Goal: Task Accomplishment & Management: Manage account settings

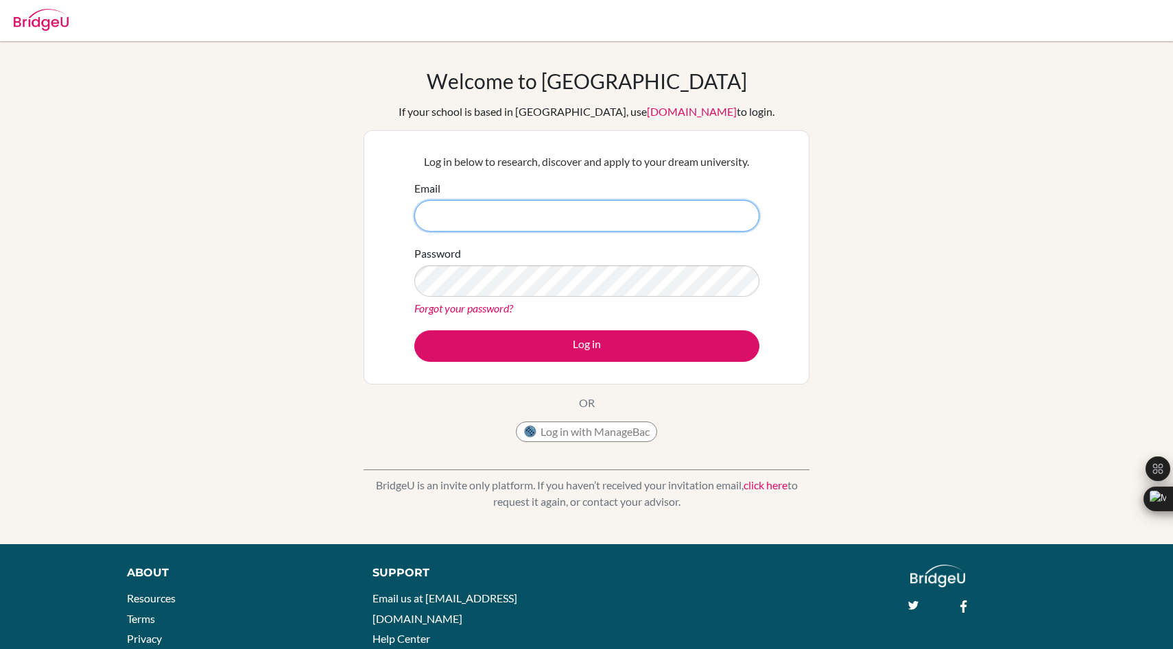
click at [664, 205] on input "Email" at bounding box center [586, 216] width 345 height 32
type input "[EMAIL_ADDRESS][DOMAIN_NAME]"
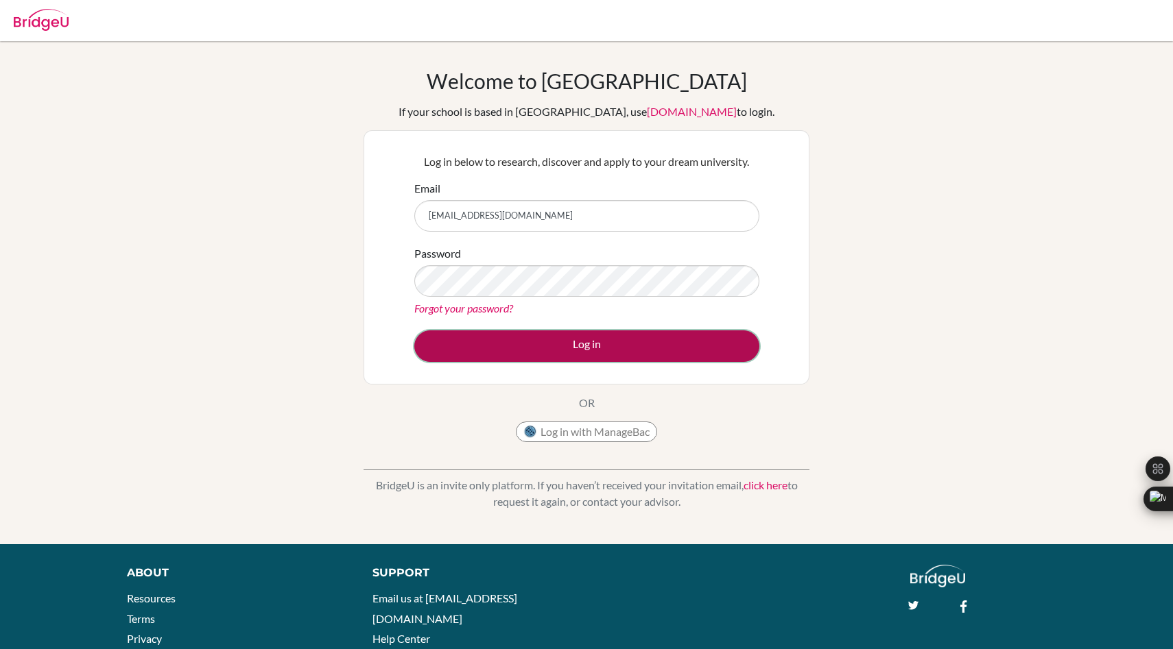
click at [494, 333] on button "Log in" at bounding box center [586, 347] width 345 height 32
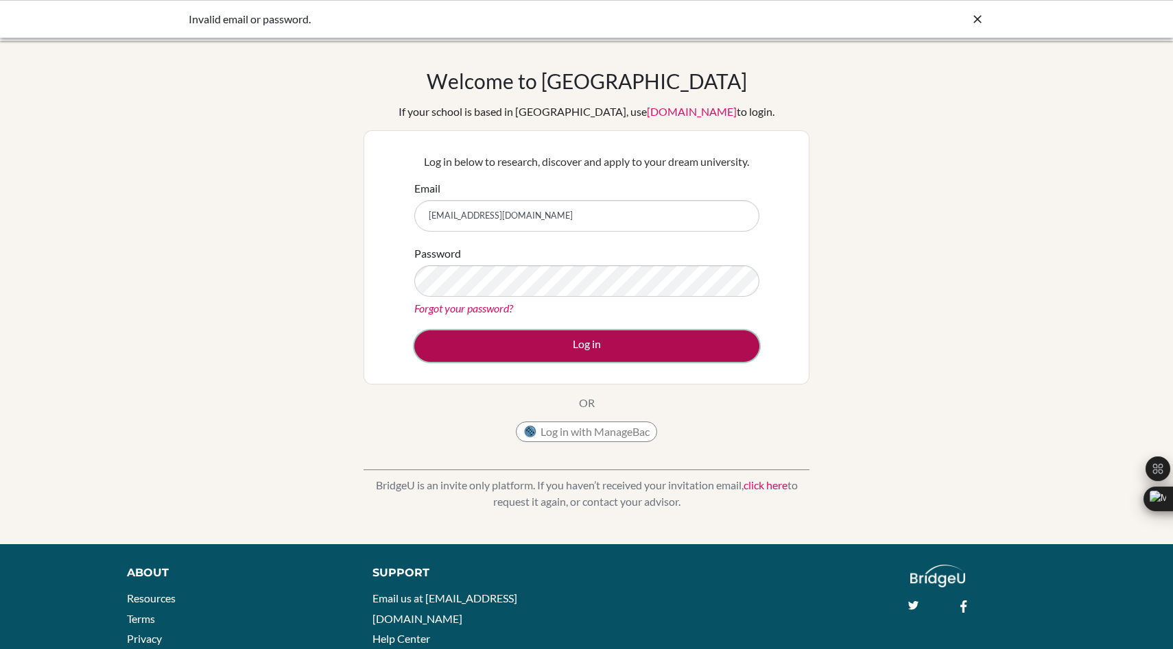
click at [513, 353] on button "Log in" at bounding box center [586, 347] width 345 height 32
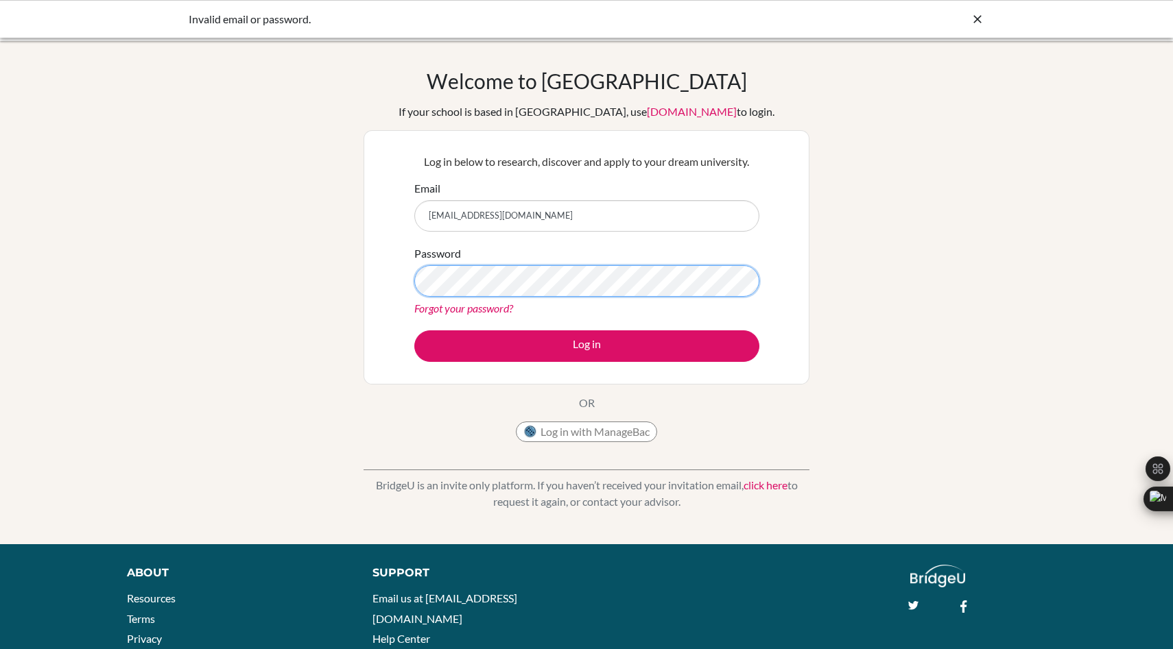
click at [414, 331] on button "Log in" at bounding box center [586, 347] width 345 height 32
click at [542, 207] on input "[EMAIL_ADDRESS][DOMAIN_NAME]" at bounding box center [586, 216] width 345 height 32
click at [531, 216] on input "[EMAIL_ADDRESS][DOMAIN_NAME]" at bounding box center [586, 216] width 345 height 32
click at [557, 437] on button "Log in with ManageBac" at bounding box center [586, 432] width 141 height 21
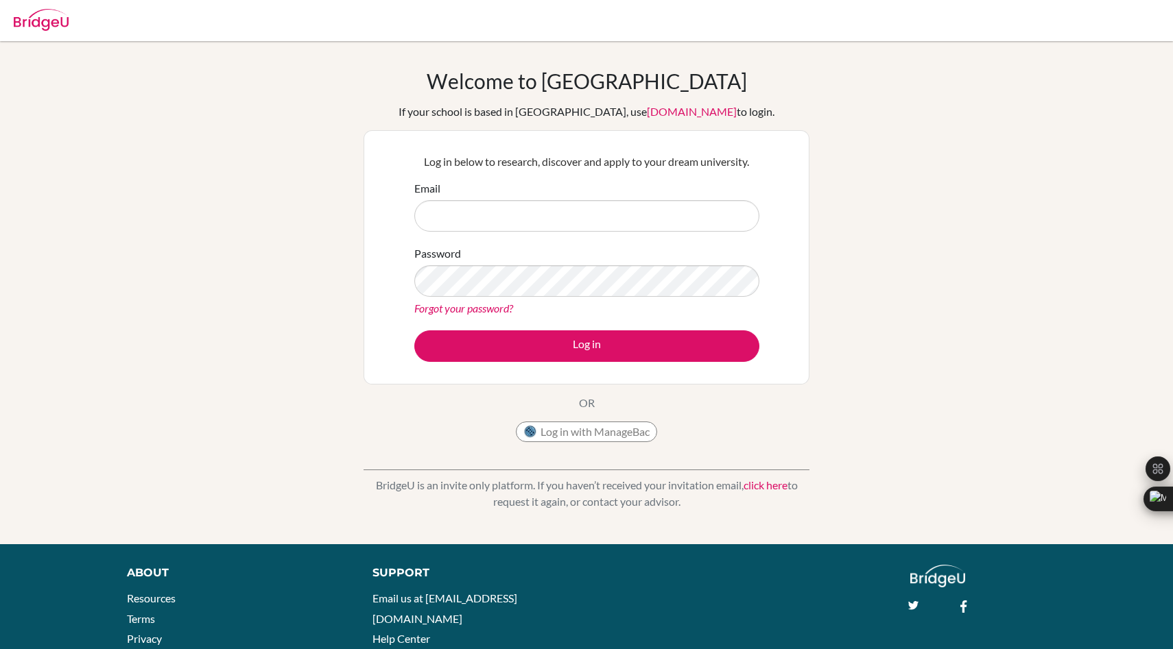
click at [542, 226] on input "Email" at bounding box center [586, 216] width 345 height 32
click at [563, 223] on input "Email" at bounding box center [586, 216] width 345 height 32
type input "[EMAIL_ADDRESS][DOMAIN_NAME]"
click at [467, 311] on link "Forgot your password?" at bounding box center [463, 308] width 99 height 13
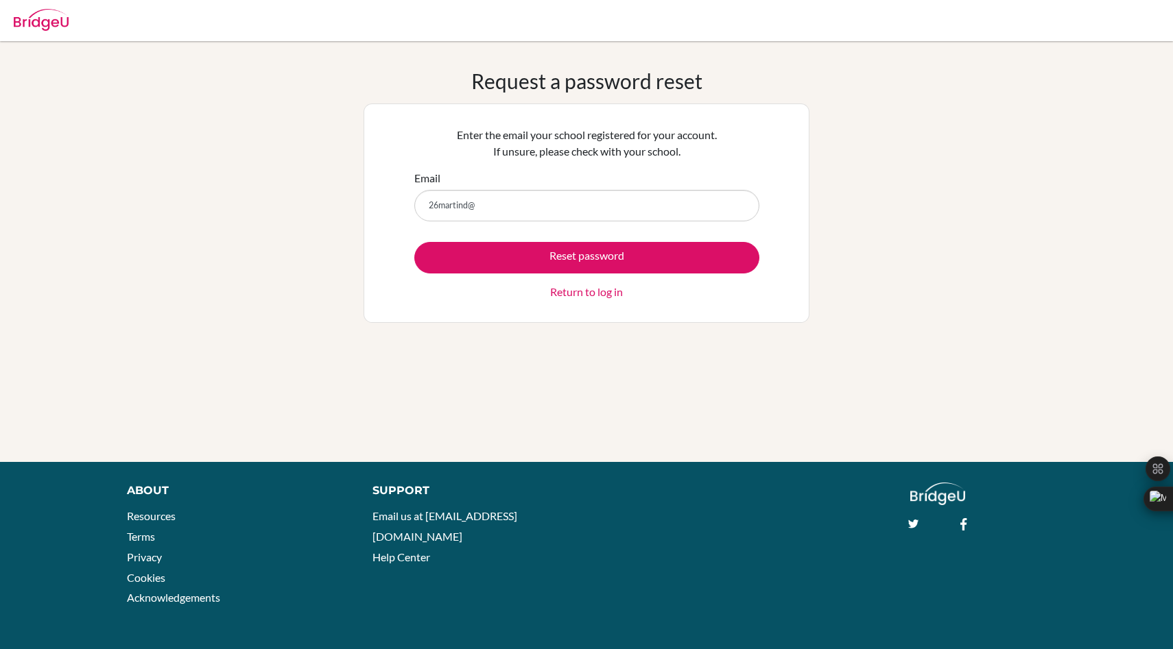
type input "[EMAIL_ADDRESS][DOMAIN_NAME]"
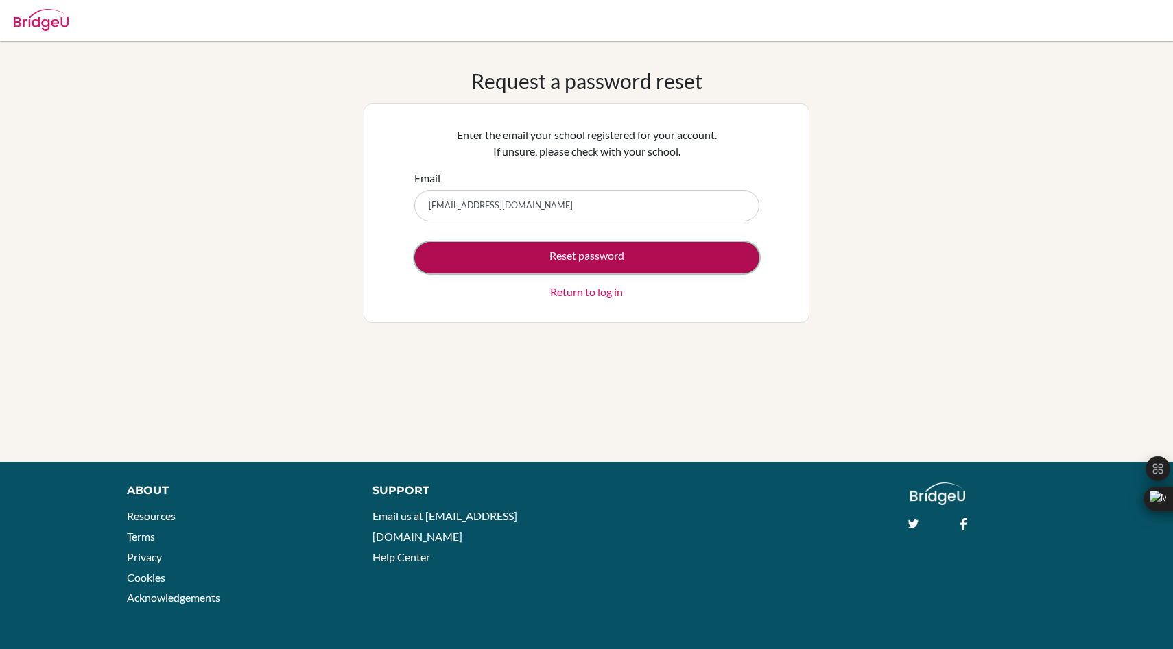
click at [538, 259] on button "Reset password" at bounding box center [586, 258] width 345 height 32
